Goal: Information Seeking & Learning: Compare options

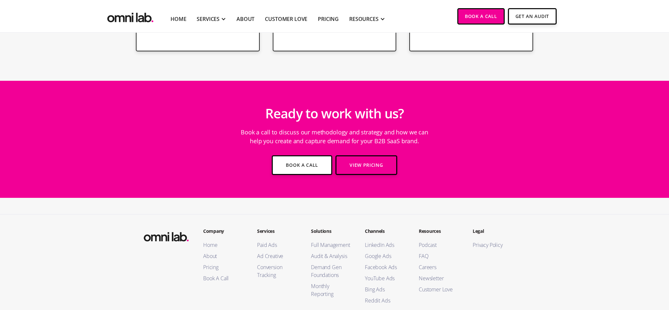
scroll to position [1589, 0]
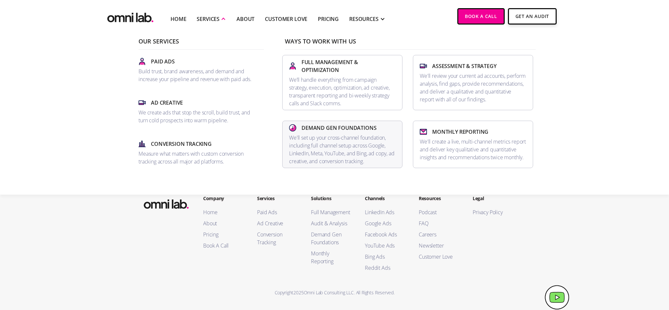
click at [331, 138] on p "We'll set up your cross-channel foundation, including full channel setup across…" at bounding box center [342, 149] width 106 height 31
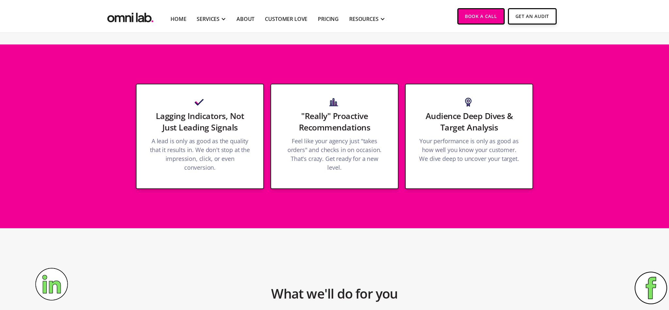
scroll to position [933, 0]
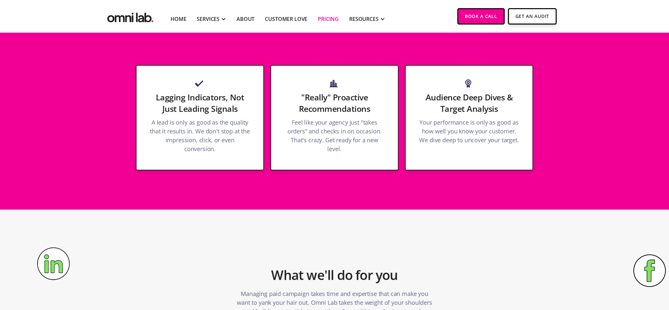
click at [331, 18] on link "Pricing" at bounding box center [328, 19] width 21 height 8
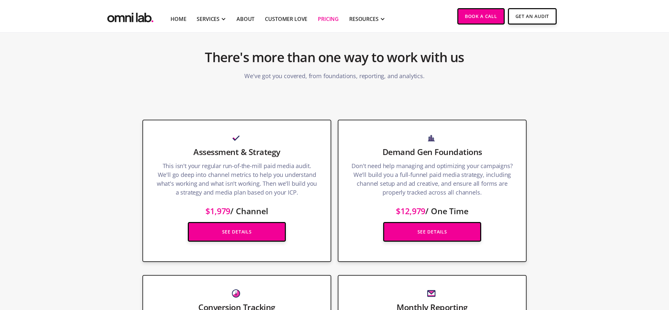
scroll to position [837, 0]
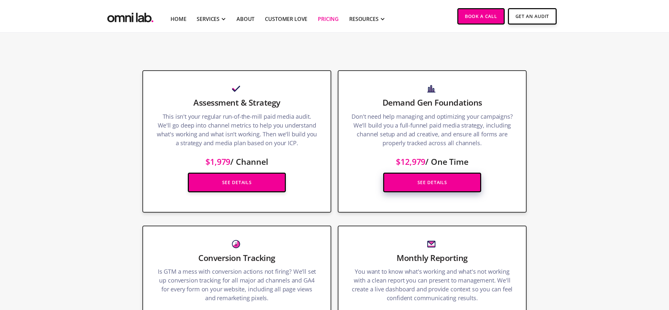
click at [439, 181] on link "See Details" at bounding box center [432, 182] width 98 height 20
